Goal: Task Accomplishment & Management: Use online tool/utility

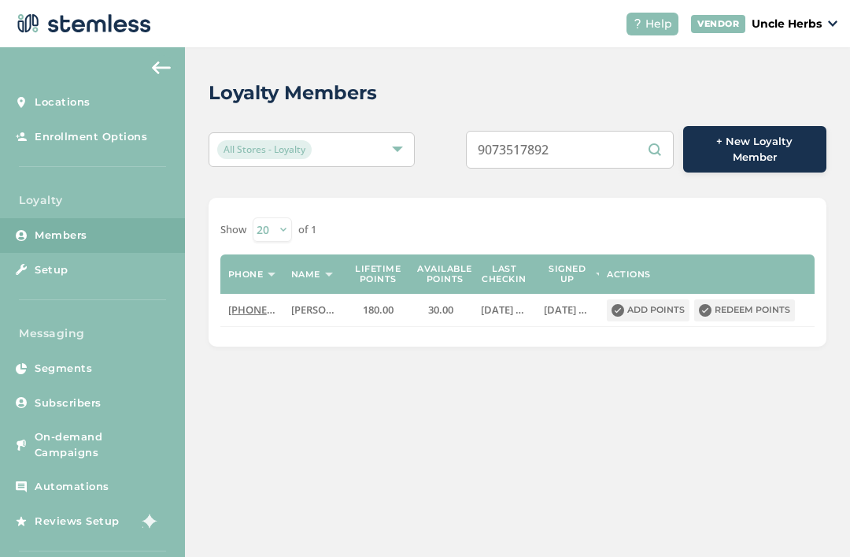
click at [588, 135] on input "9073517892" at bounding box center [570, 150] width 208 height 38
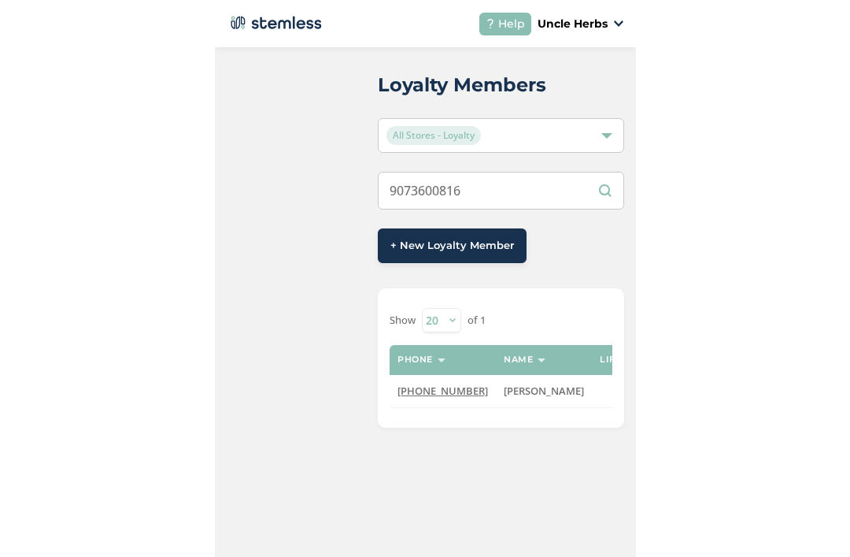
scroll to position [1, 0]
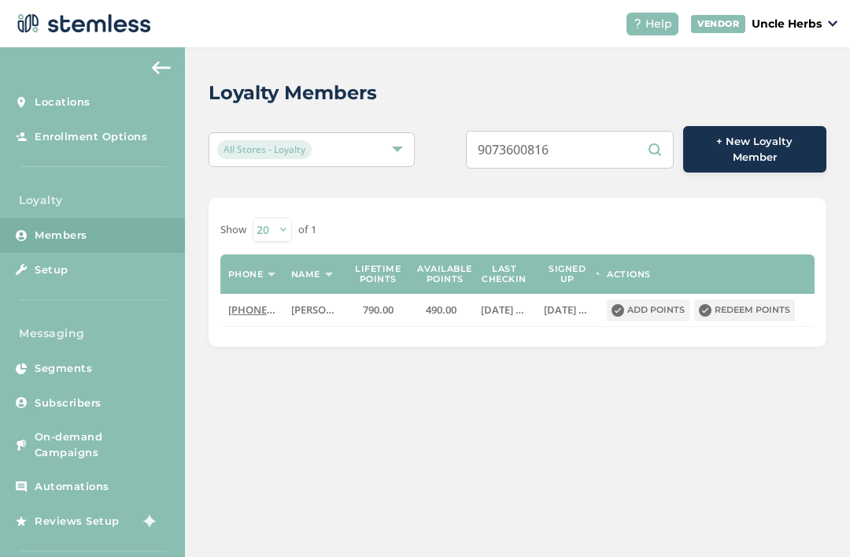
type input "9073600816"
click at [762, 308] on button "Redeem points" at bounding box center [744, 310] width 101 height 22
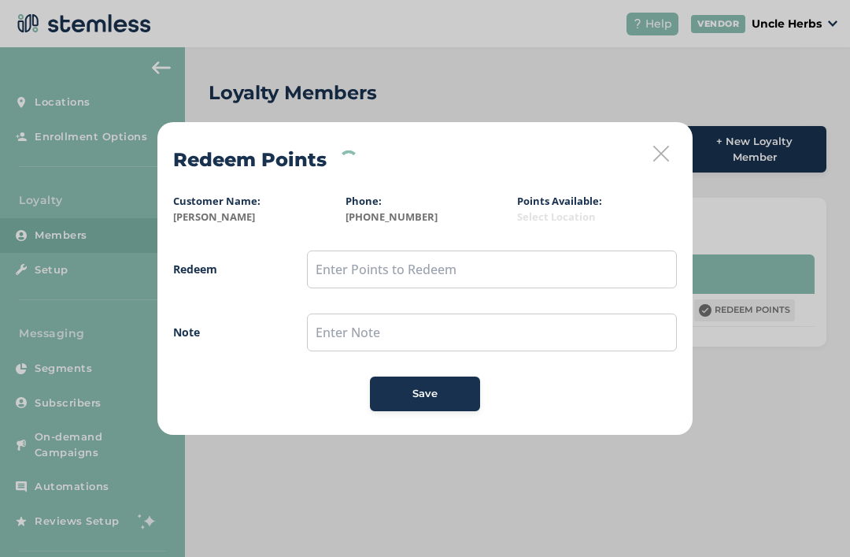
scroll to position [0, 0]
click at [593, 284] on input "text" at bounding box center [492, 269] width 370 height 38
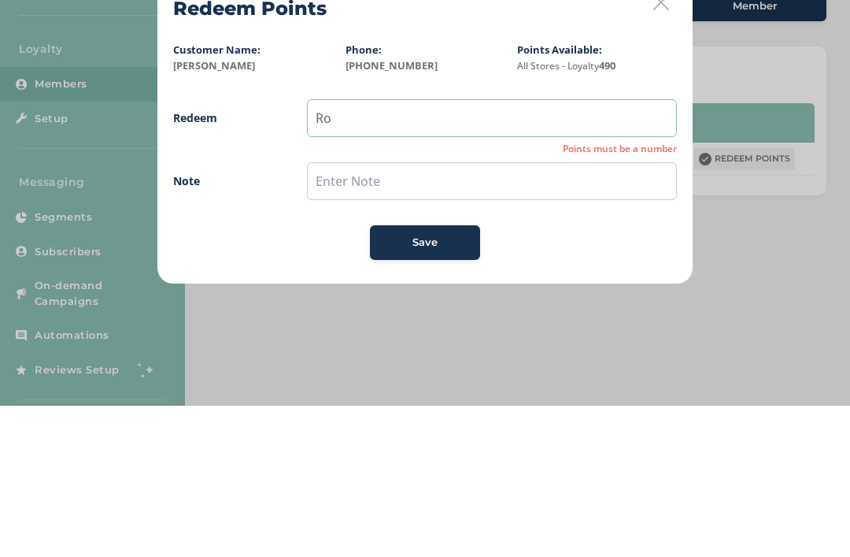
type input "R"
type input "490"
click at [335, 313] on input "text" at bounding box center [492, 332] width 370 height 38
type input "Used"
click at [418, 250] on span "Redeem 490 Note Used Save" at bounding box center [425, 330] width 504 height 161
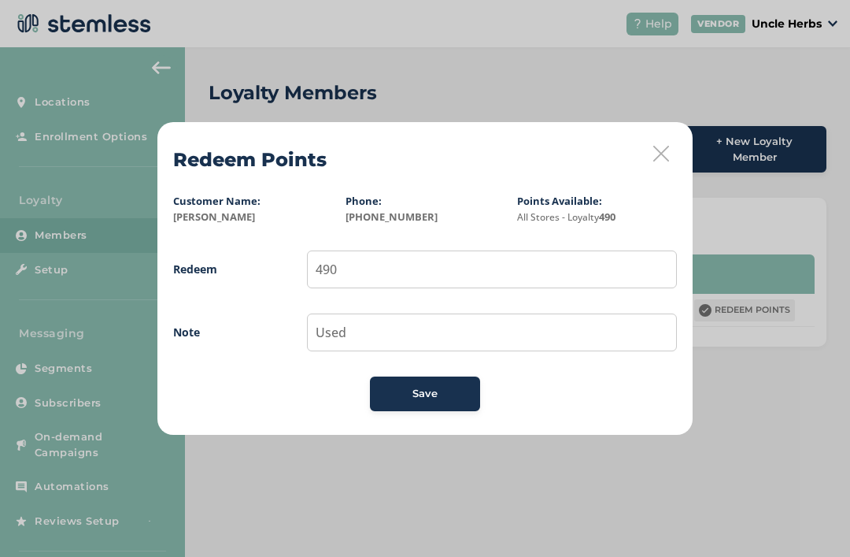
click at [408, 403] on button "Save" at bounding box center [425, 393] width 110 height 35
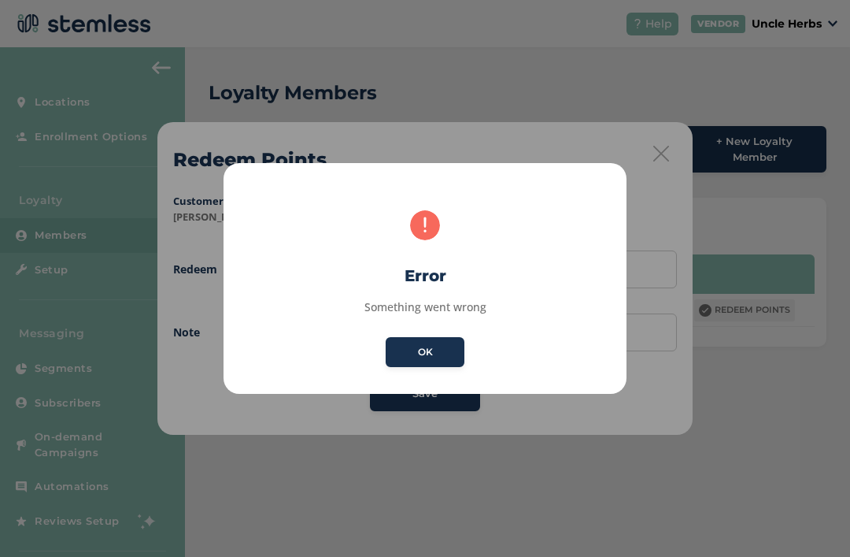
click at [432, 356] on button "OK" at bounding box center [425, 352] width 79 height 30
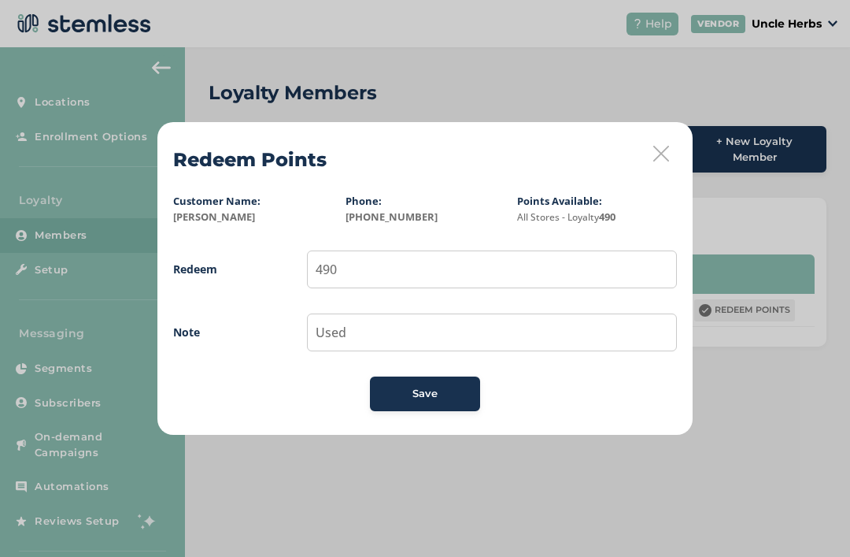
click at [438, 385] on button "Save" at bounding box center [425, 393] width 110 height 35
